Goal: Find specific page/section: Find specific page/section

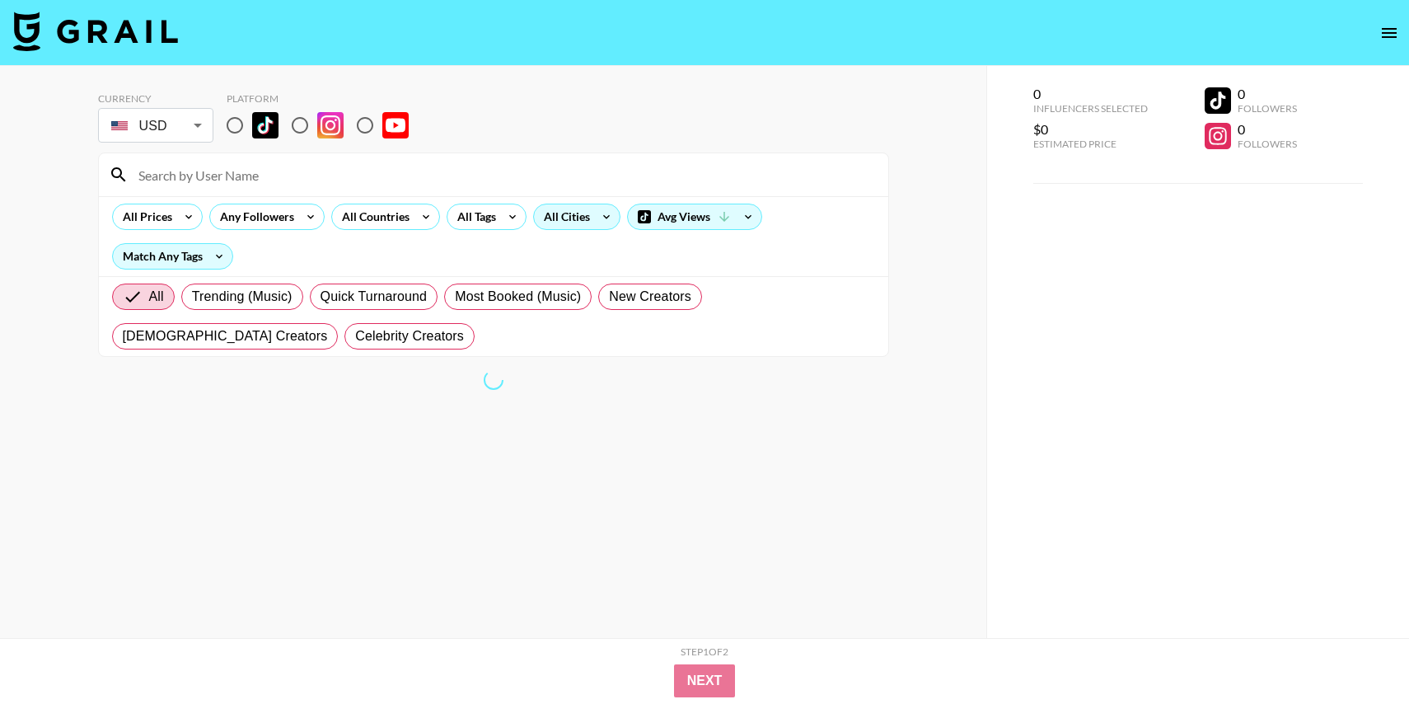
click at [582, 213] on div "All Cities" at bounding box center [563, 216] width 59 height 25
click at [395, 218] on div "All Countries" at bounding box center [372, 216] width 81 height 25
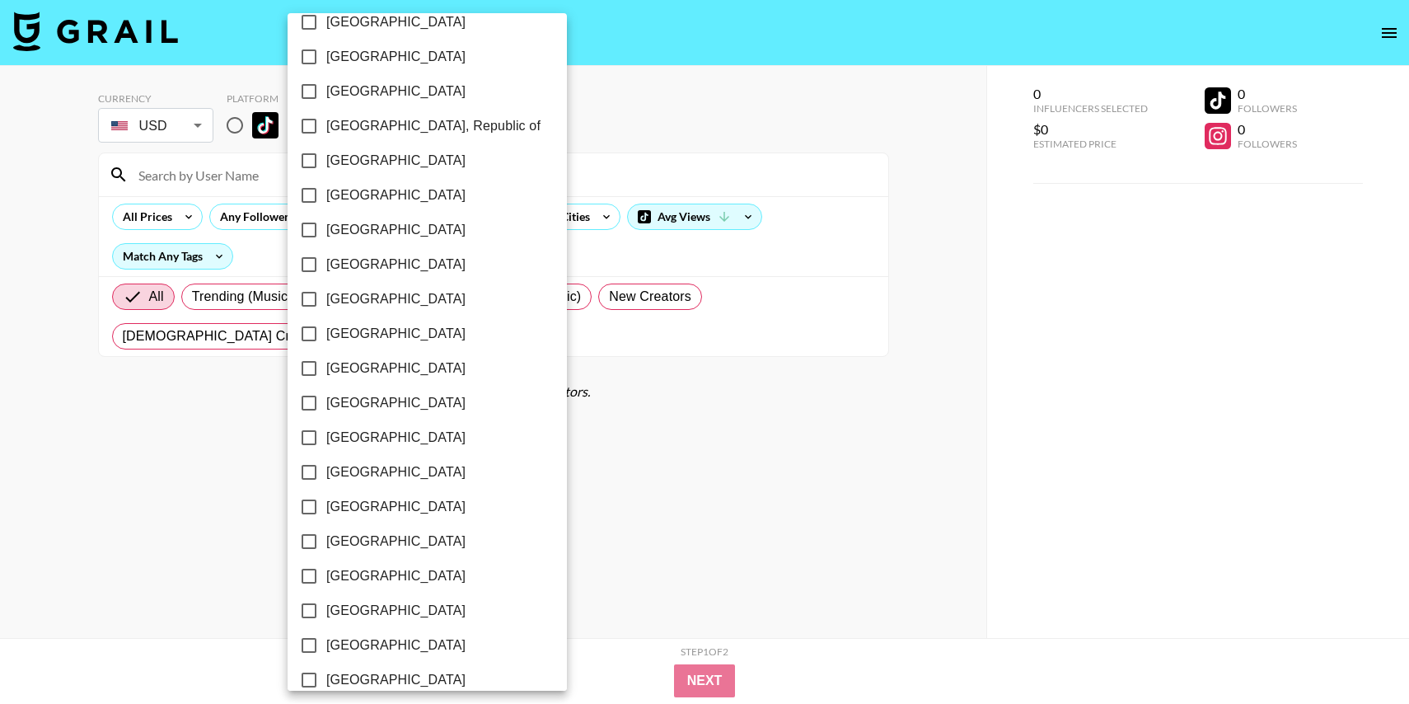
scroll to position [1218, 0]
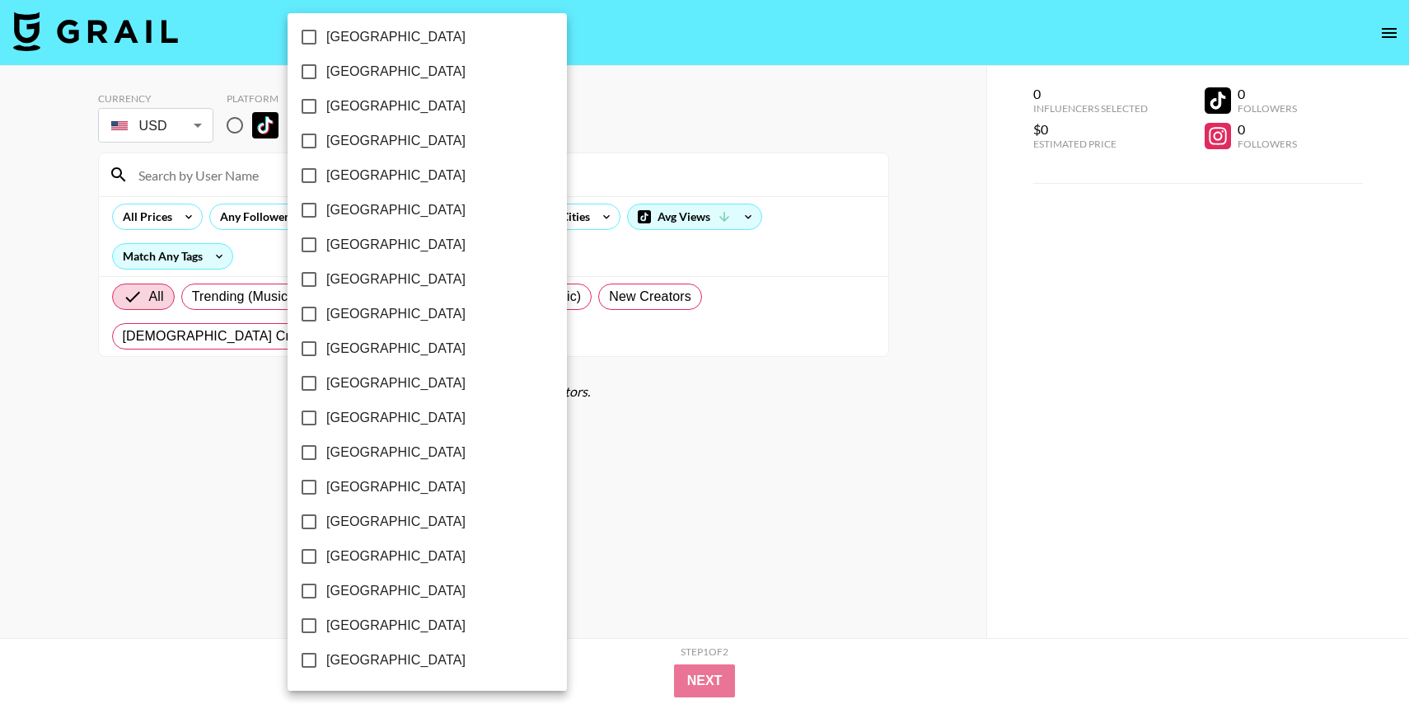
click at [332, 598] on span "[GEOGRAPHIC_DATA]" at bounding box center [395, 591] width 139 height 20
click at [326, 598] on input "[GEOGRAPHIC_DATA]" at bounding box center [309, 590] width 35 height 35
checkbox input "true"
click at [330, 625] on span "[GEOGRAPHIC_DATA]" at bounding box center [393, 625] width 139 height 20
click at [324, 625] on input "[GEOGRAPHIC_DATA]" at bounding box center [306, 625] width 35 height 35
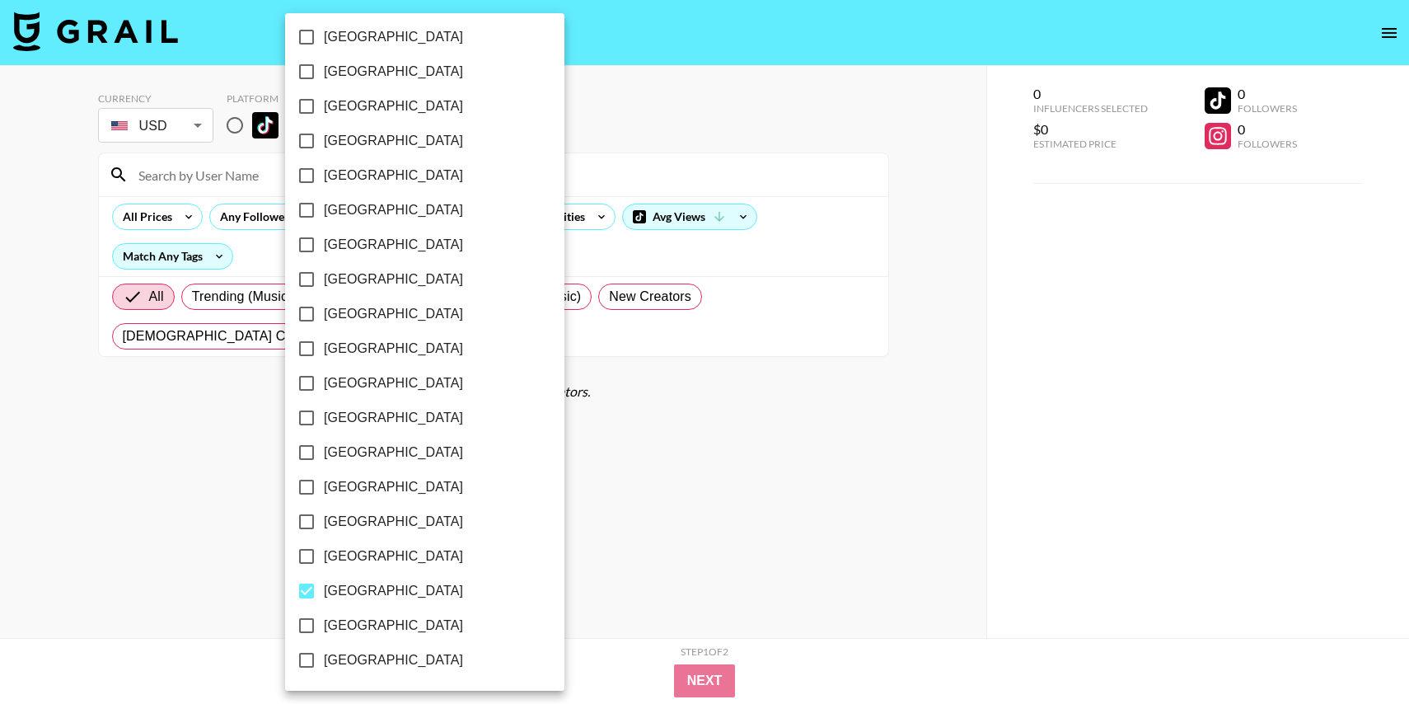
checkbox input "true"
click at [218, 588] on div at bounding box center [704, 352] width 1409 height 704
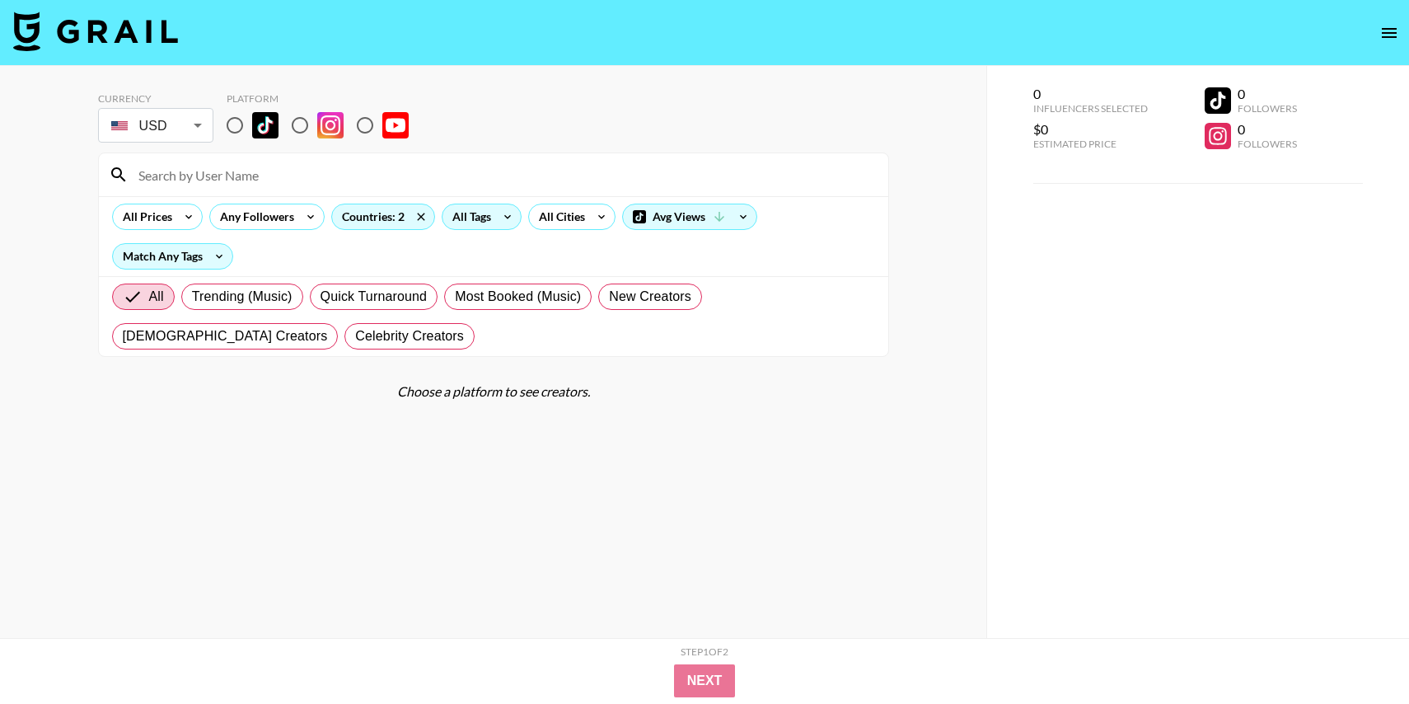
click at [490, 220] on div "All Tags" at bounding box center [468, 216] width 52 height 25
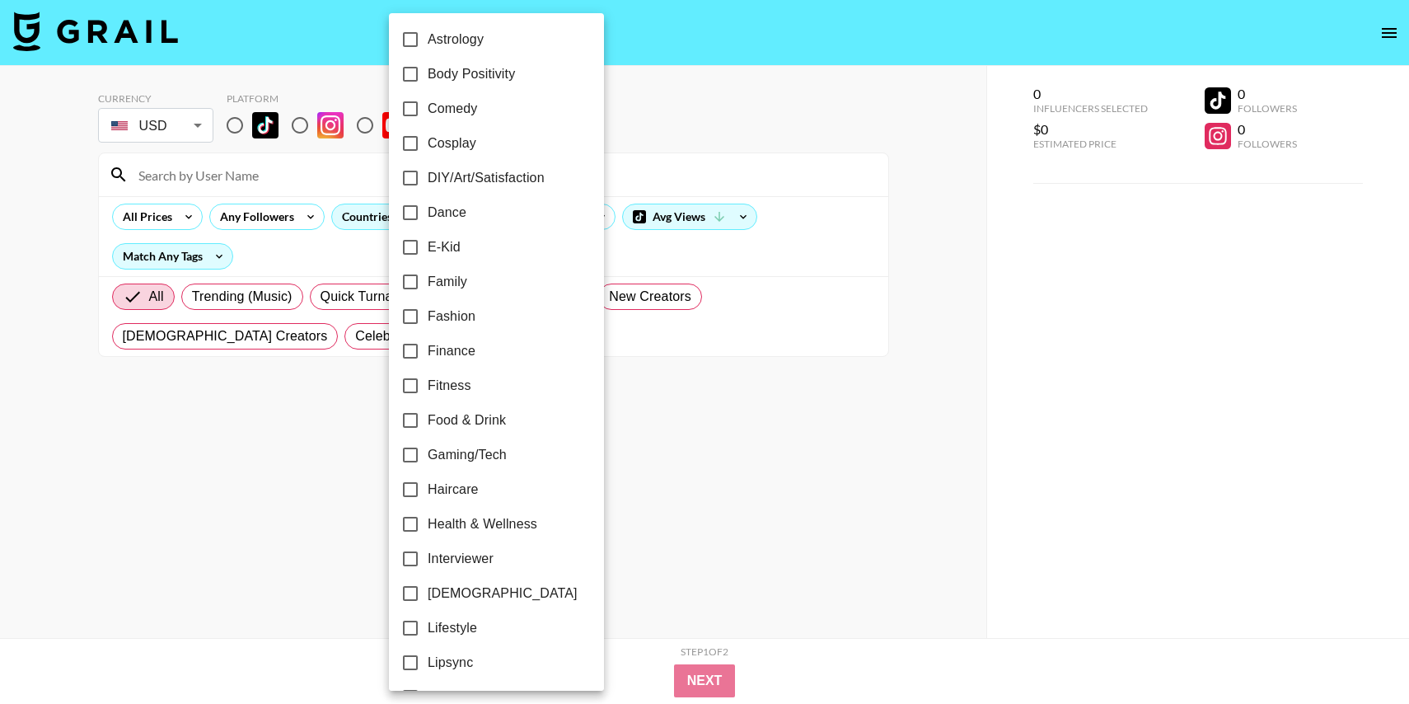
scroll to position [0, 0]
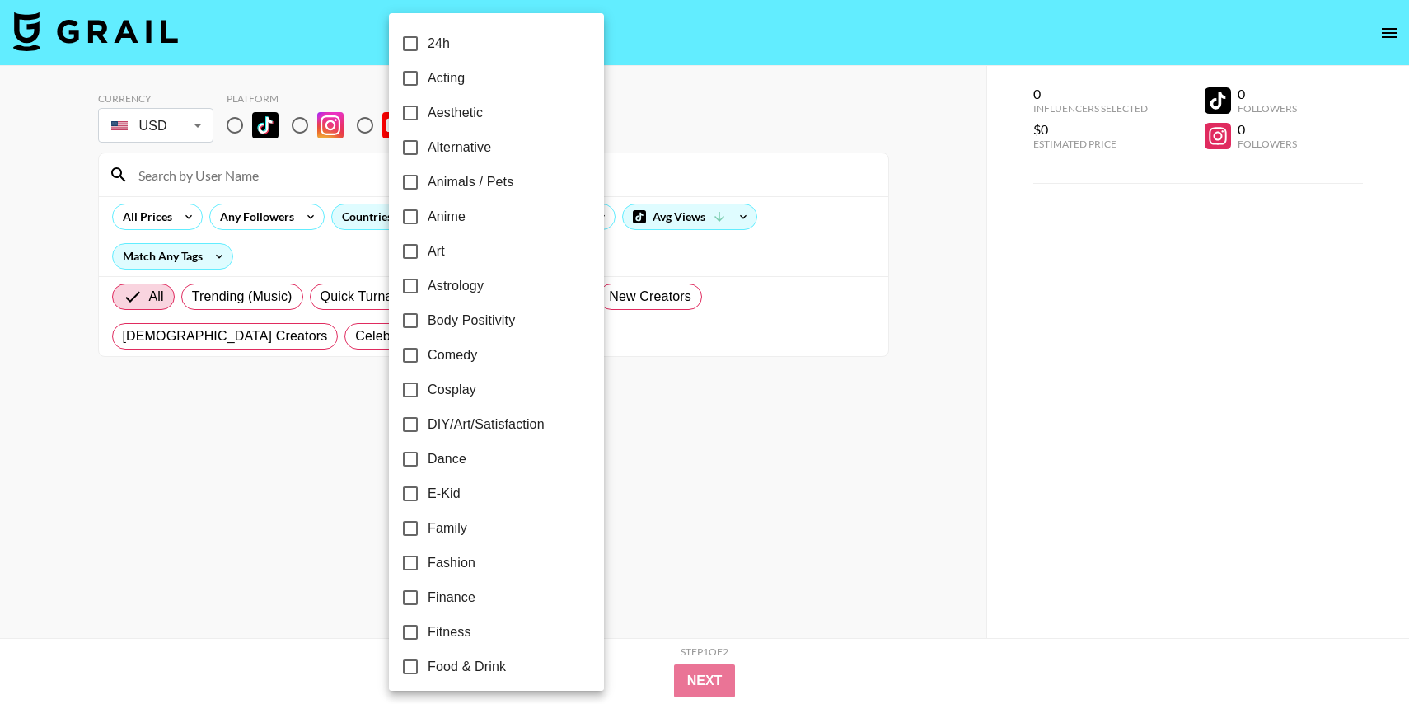
click at [752, 105] on div at bounding box center [704, 352] width 1409 height 704
